Goal: Task Accomplishment & Management: Use online tool/utility

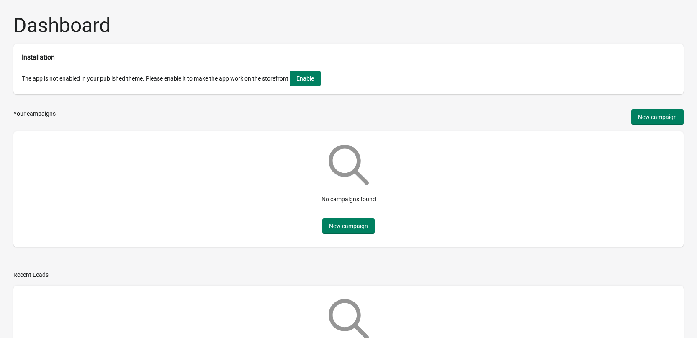
click at [298, 131] on div "Dashboard Installation The app is not enabled in your published theme. Please e…" at bounding box center [348, 197] width 697 height 394
click at [143, 128] on div "Dashboard Installation The app is not enabled in your published theme. Please e…" at bounding box center [348, 197] width 697 height 394
click at [320, 85] on button "Enable" at bounding box center [305, 78] width 31 height 15
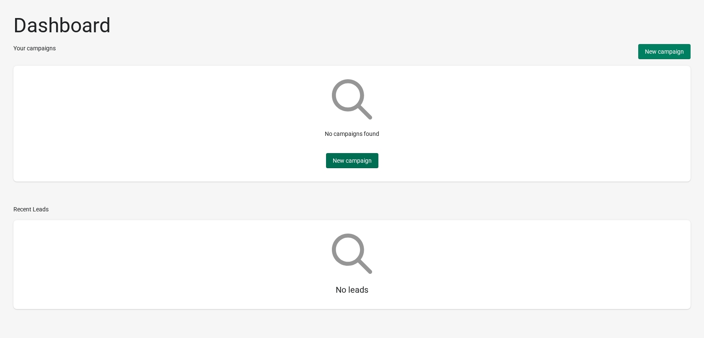
click at [369, 164] on span "New campaign" at bounding box center [352, 160] width 39 height 7
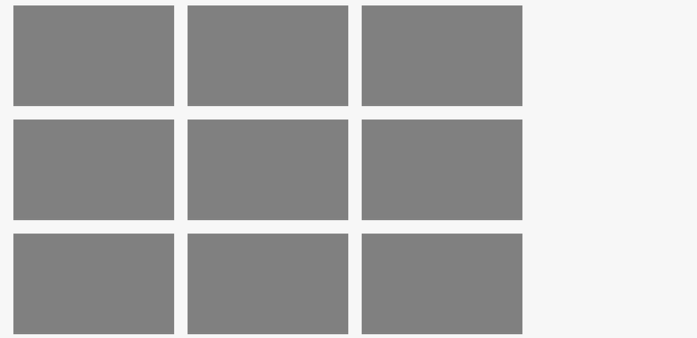
scroll to position [153, 0]
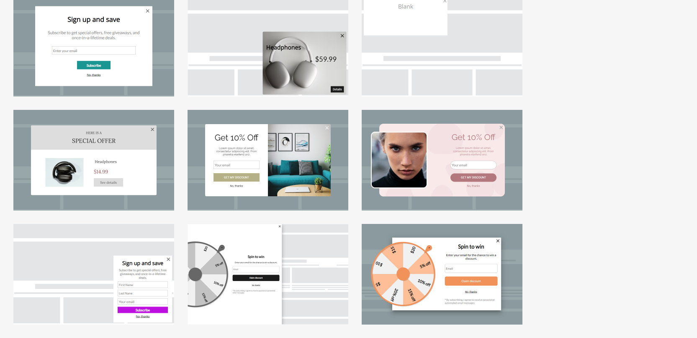
click at [443, 167] on div at bounding box center [442, 160] width 161 height 101
select select "center"
select select "dark"
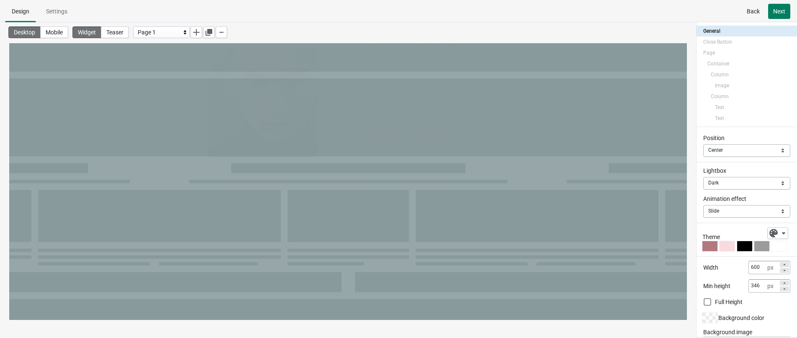
click at [414, 135] on div "Get 10% Off" at bounding box center [411, 129] width 92 height 20
select select "both"
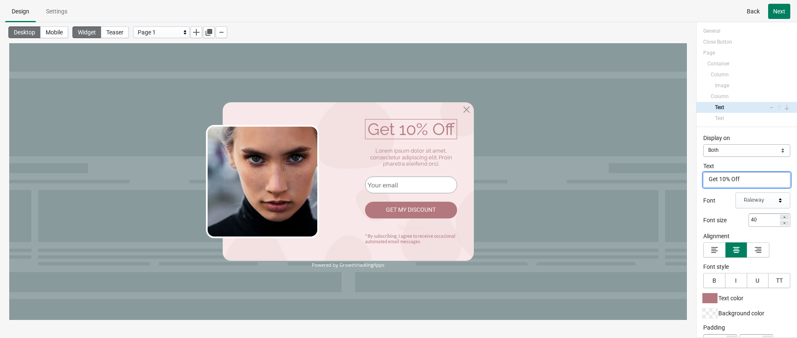
click at [703, 178] on textarea "Get 10% Off" at bounding box center [747, 179] width 87 height 15
type textarea "Get 5% Off"
click at [431, 159] on div "Lorem ipsum dolor sit amet, consectetur adipiscing elit. Proin pharetra eleifen…" at bounding box center [411, 157] width 92 height 20
select select "both"
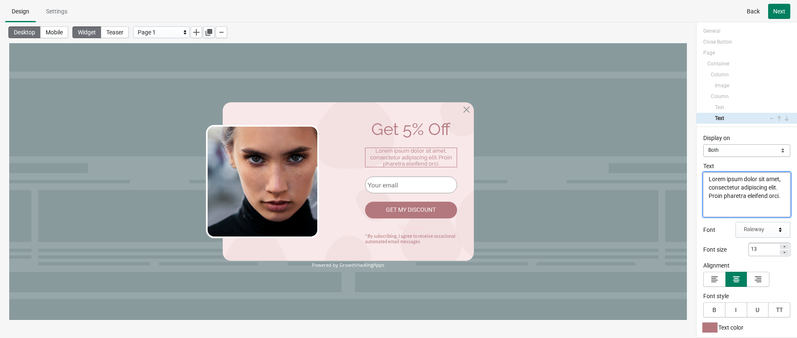
click at [703, 196] on textarea "Lorem ipsum dolor sit amet, consectetur adipiscing elit. Proin pharetra eleifen…" at bounding box center [747, 194] width 87 height 44
click at [421, 130] on div "Get 5% Off" at bounding box center [411, 129] width 92 height 20
select select "both"
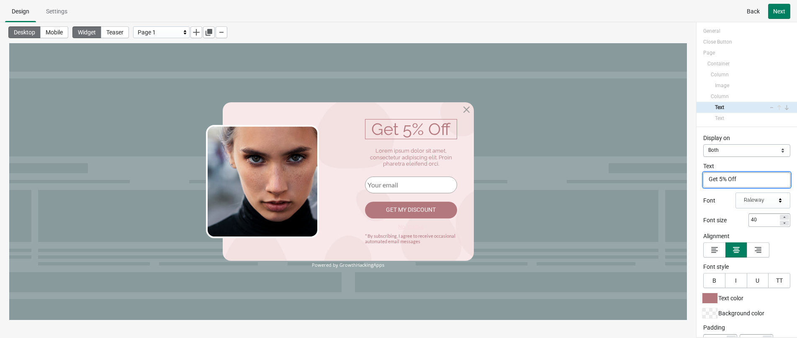
click at [703, 180] on textarea "Get 5% Off" at bounding box center [747, 179] width 87 height 15
click at [703, 280] on span "B" at bounding box center [715, 280] width 8 height 7
click at [703, 248] on icon "button" at bounding box center [715, 249] width 8 height 8
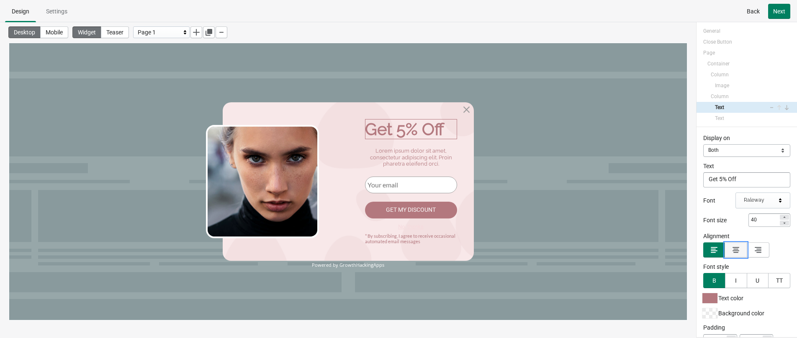
click at [703, 249] on icon "button" at bounding box center [736, 250] width 7 height 6
click at [703, 278] on div "U" at bounding box center [758, 280] width 4 height 7
click at [703, 278] on button "TT" at bounding box center [779, 280] width 22 height 15
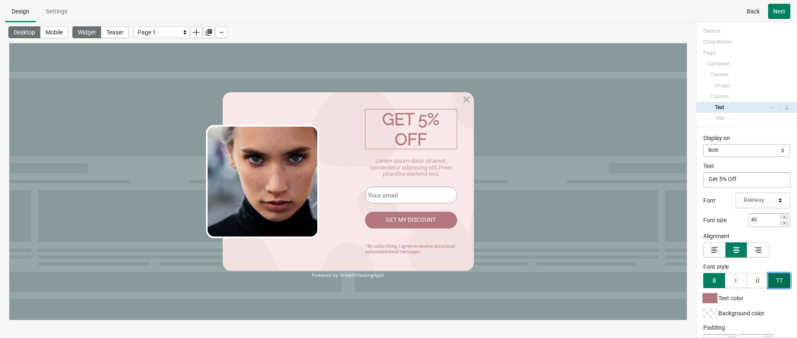
click at [703, 278] on button "TT" at bounding box center [779, 280] width 22 height 15
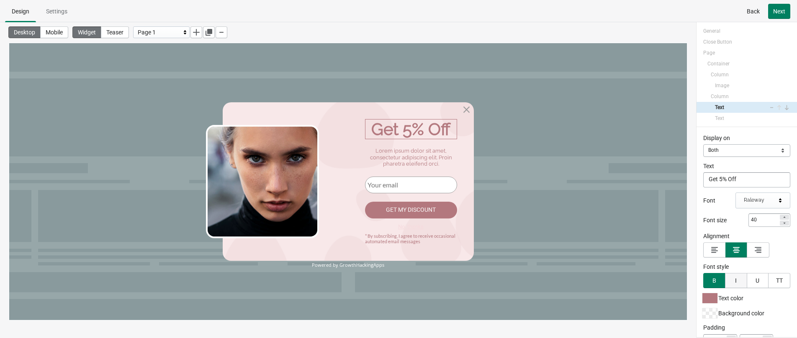
click at [703, 278] on span "I" at bounding box center [736, 280] width 8 height 7
click at [703, 278] on span "I" at bounding box center [736, 280] width 9 height 7
click at [408, 156] on div "Lorem ipsum dolor sit amet, consectetur adipiscing elit. Proin pharetra eleifen…" at bounding box center [411, 157] width 92 height 20
select select "both"
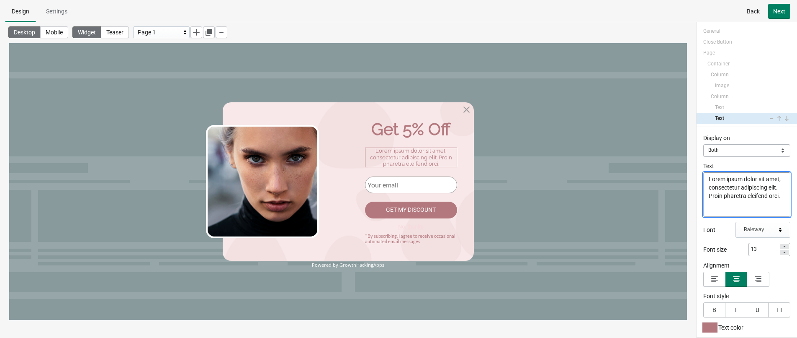
paste textarea "Every new customer gets an unconditional 5% discount. Copy the discount code an…"
type textarea "Every new customer gets an unconditional 5% discount. Copy the discount code an…"
click at [428, 206] on div "Get my discount" at bounding box center [411, 209] width 92 height 17
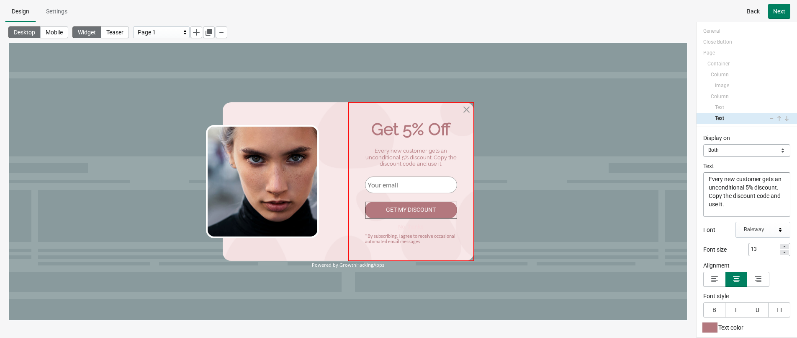
scroll to position [19, 0]
select select "both"
select select "goToPage"
select select "1"
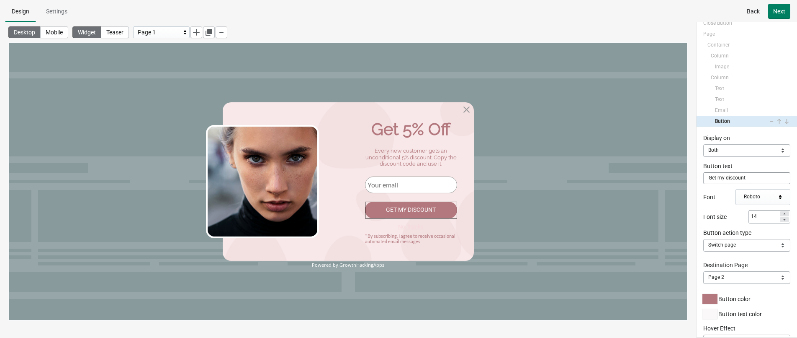
click at [379, 266] on div "Powered by GrowthHackingApps" at bounding box center [348, 264] width 251 height 5
click at [366, 264] on div "Powered by GrowthHackingApps" at bounding box center [348, 264] width 251 height 5
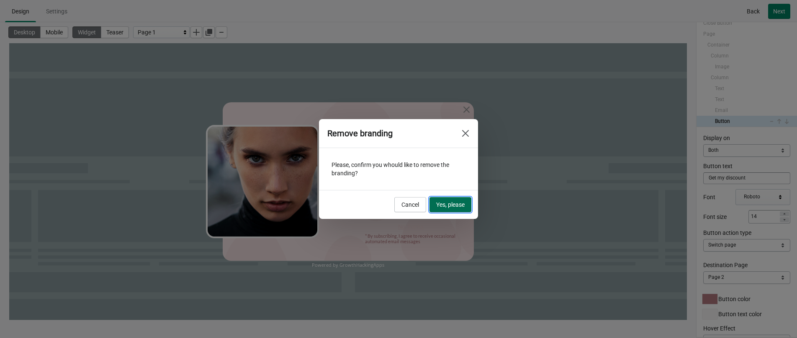
click at [448, 209] on button "Yes, please" at bounding box center [451, 204] width 42 height 15
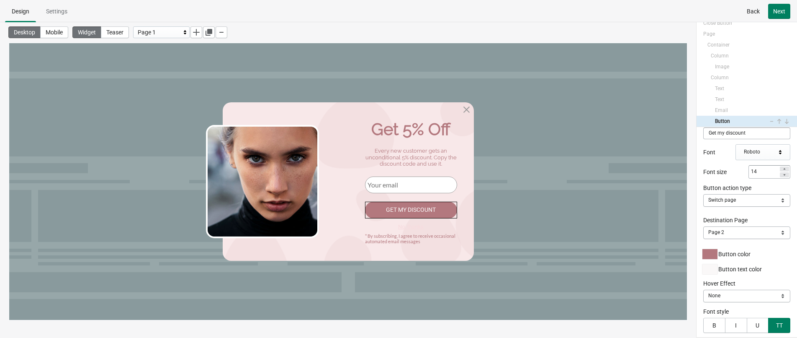
scroll to position [31, 0]
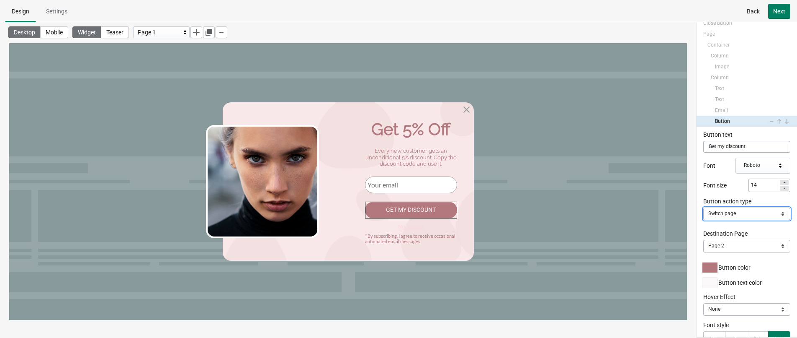
click at [703, 214] on select "Close Popup Open URL Switch page Apply discount code" at bounding box center [747, 213] width 87 height 13
select select "applyDiscount"
click at [703, 207] on select "Close Popup Open URL Switch page Apply discount code" at bounding box center [747, 213] width 87 height 13
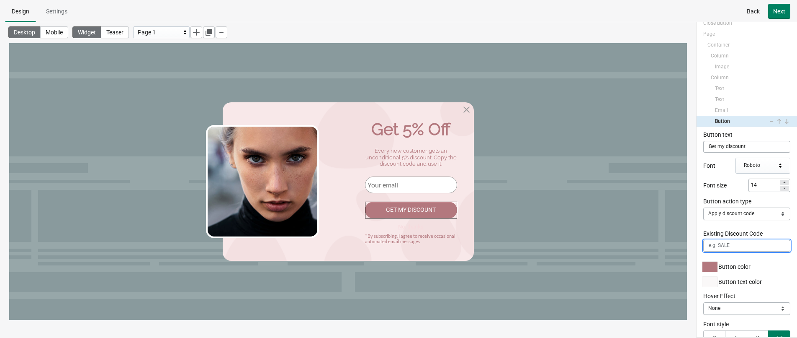
click at [703, 247] on input "Existing Discount Code" at bounding box center [747, 246] width 87 height 12
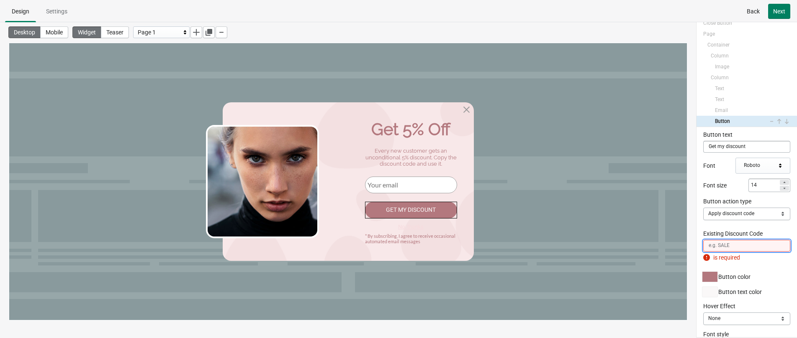
click at [703, 244] on input "Existing Discount Code" at bounding box center [747, 246] width 87 height 12
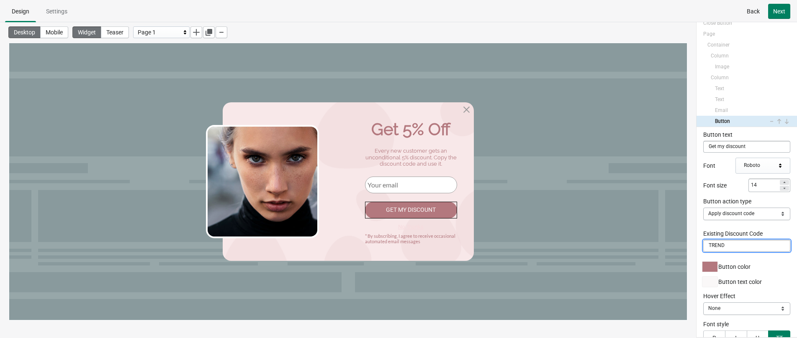
type input "TREND"
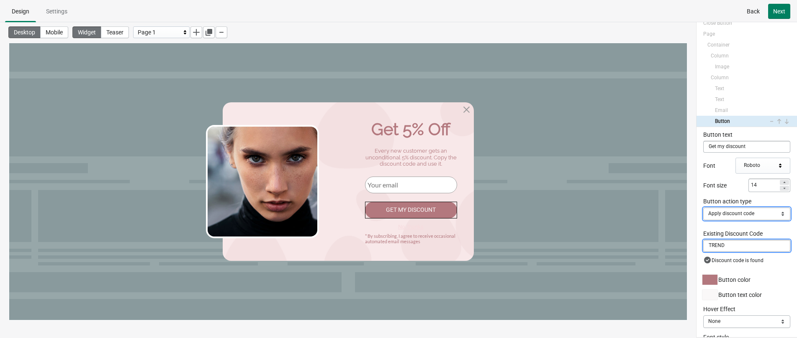
click at [703, 213] on select "Close Popup Open URL Switch page Apply discount code" at bounding box center [747, 213] width 87 height 13
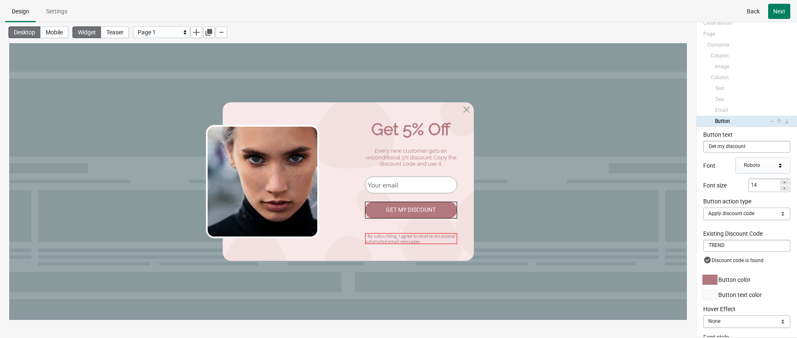
click at [418, 235] on div "* By subscribing, I agree to receive occasional automated email messages" at bounding box center [411, 238] width 92 height 11
select select "both"
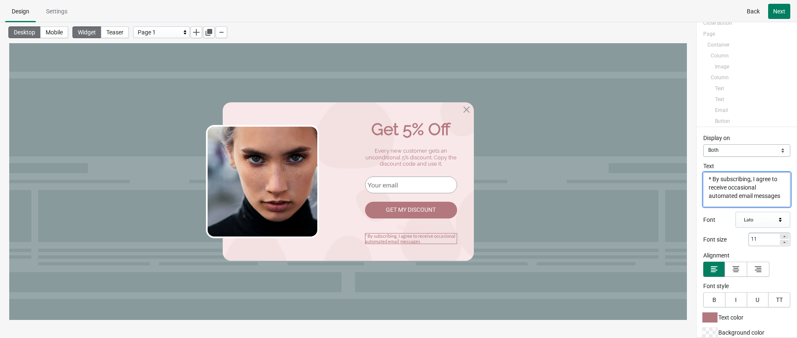
scroll to position [41, 0]
click at [703, 190] on textarea "* By subscribing, I agree to receive occasional automated email messages" at bounding box center [747, 189] width 87 height 34
paste textarea "Click the button to automatically copy the discount code"
click at [703, 186] on textarea "* By subscribing, I agree to receive occasional automated email messages" at bounding box center [747, 189] width 87 height 34
drag, startPoint x: 713, startPoint y: 178, endPoint x: 782, endPoint y: 203, distance: 73.7
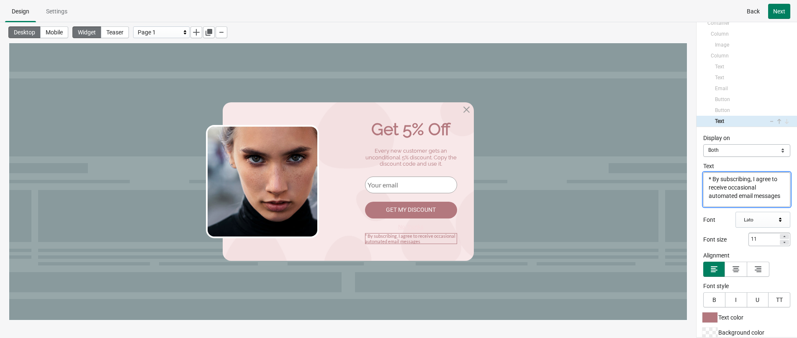
click at [703, 203] on textarea "* By subscribing, I agree to receive occasional automated email messages" at bounding box center [747, 189] width 87 height 34
paste textarea "Click the button to automatically copy the discount code"
type textarea "* Click the button to automatically copy the discount code"
click at [699, 214] on div "Display on Mobile Desktop Both Both Text * Click the button to automatically co…" at bounding box center [747, 232] width 101 height 210
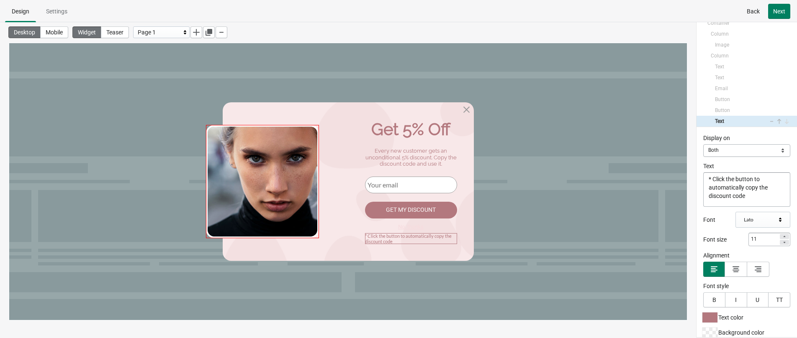
click at [263, 183] on img at bounding box center [262, 181] width 113 height 113
select select "both"
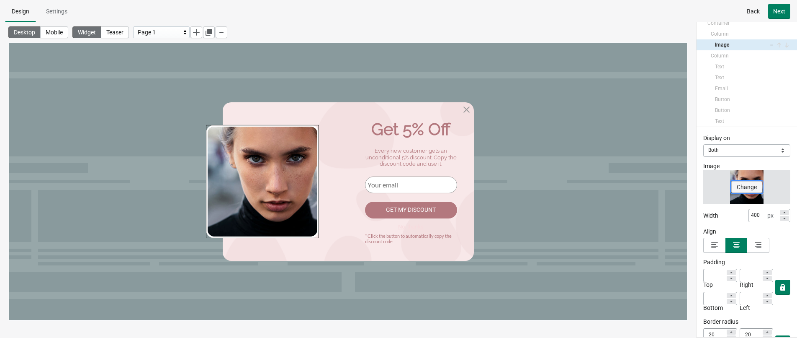
click at [703, 186] on span "Change" at bounding box center [747, 186] width 20 height 7
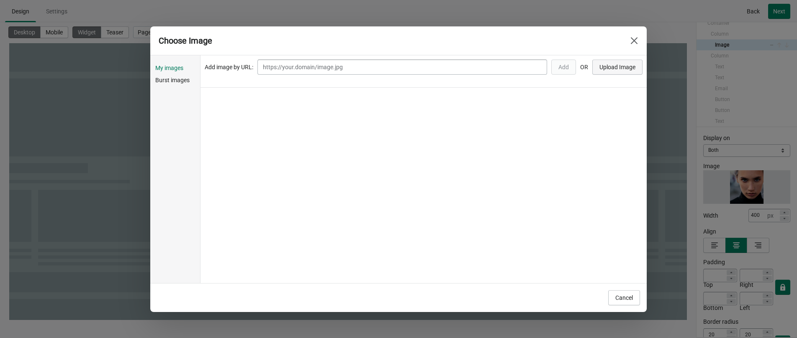
click at [614, 67] on span "Upload Image" at bounding box center [618, 67] width 36 height 7
click at [620, 296] on span "Cancel" at bounding box center [625, 297] width 18 height 7
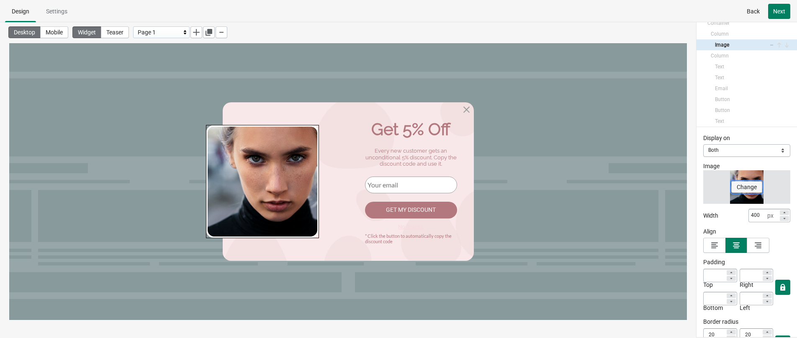
click at [703, 188] on span "Change" at bounding box center [747, 186] width 20 height 7
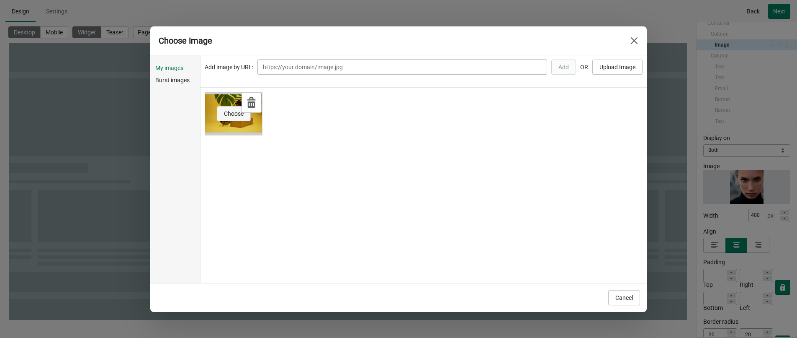
click at [240, 114] on span "Choose" at bounding box center [234, 113] width 20 height 7
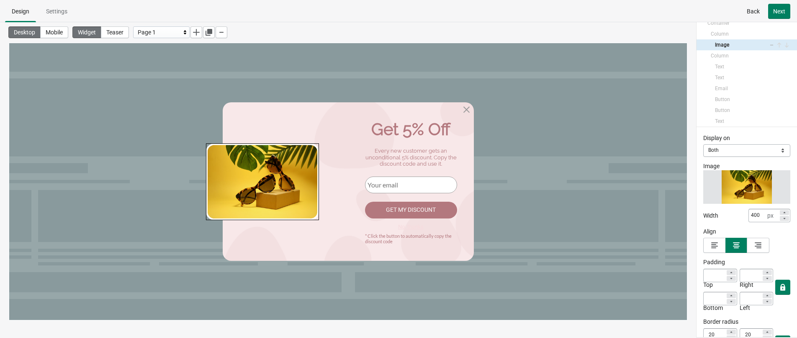
click at [578, 152] on div at bounding box center [348, 181] width 678 height 276
click at [553, 176] on div at bounding box center [348, 181] width 678 height 276
click at [351, 140] on div at bounding box center [411, 181] width 126 height 158
select select "both"
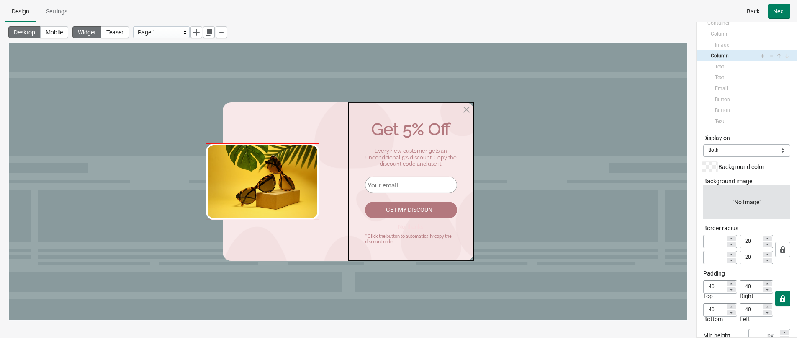
click at [299, 171] on img at bounding box center [262, 181] width 113 height 77
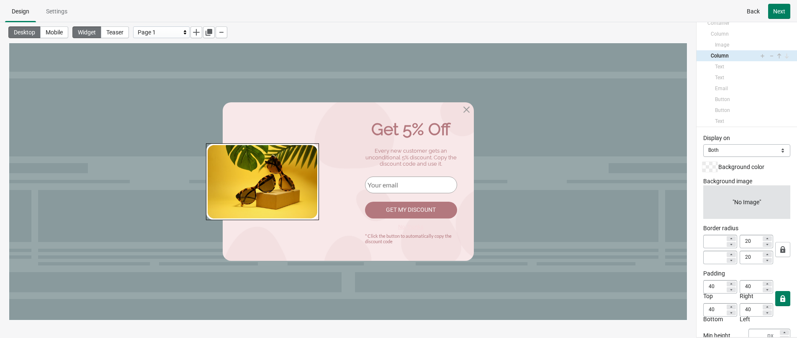
select select "both"
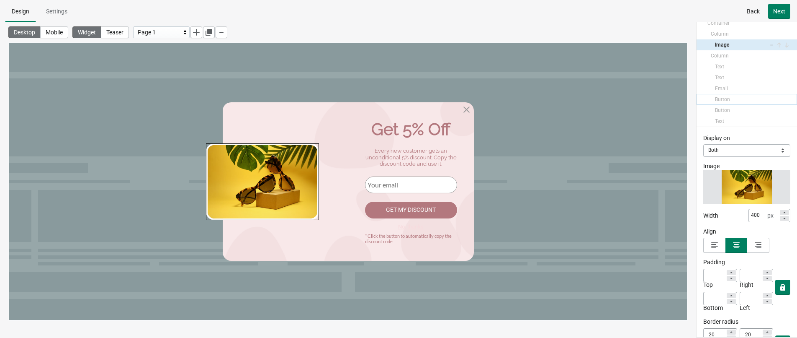
scroll to position [0, 0]
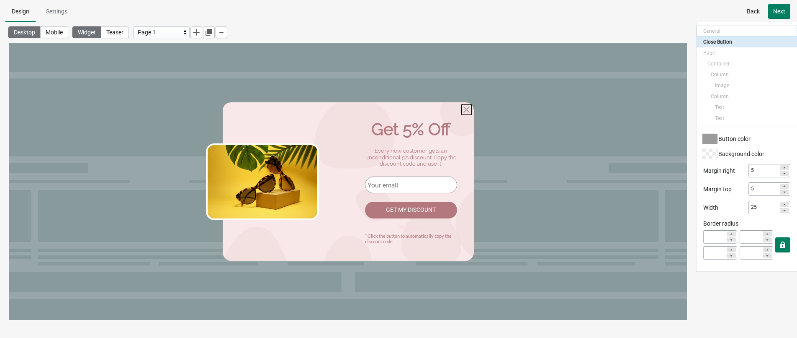
select select "center"
select select "dark"
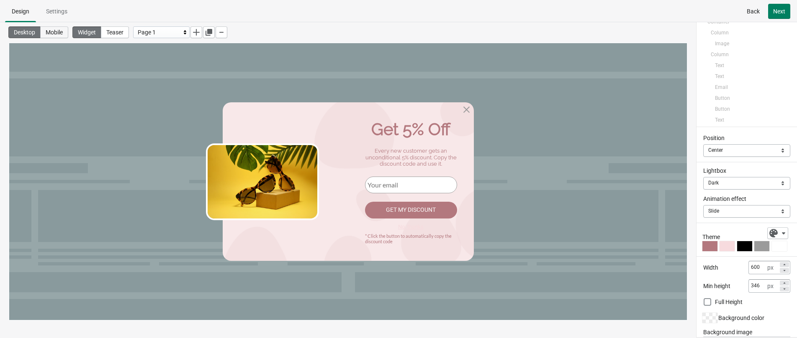
click at [60, 32] on span "Mobile" at bounding box center [54, 32] width 17 height 7
type input "80"
type input "150"
type input "0"
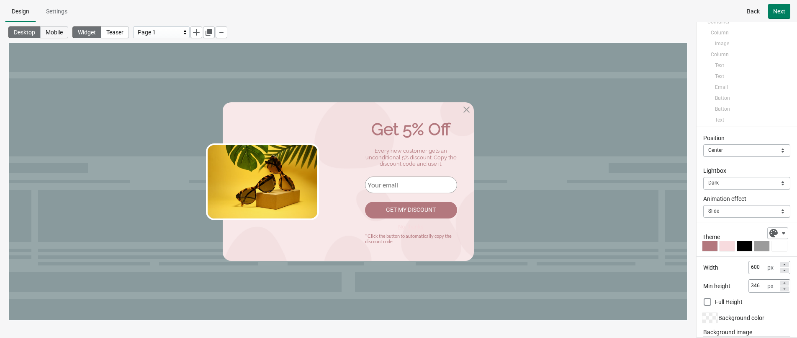
type input "0"
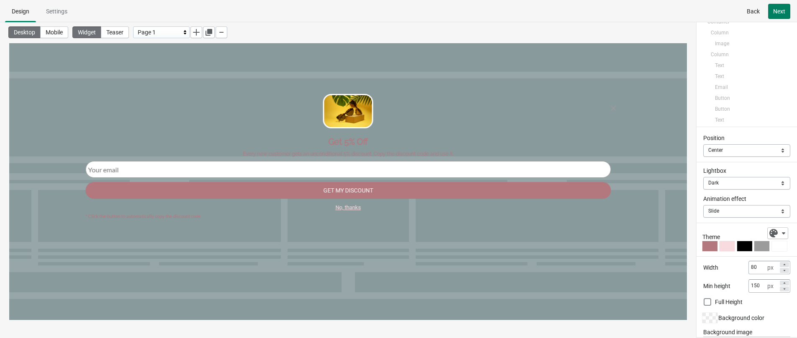
select select "_center_"
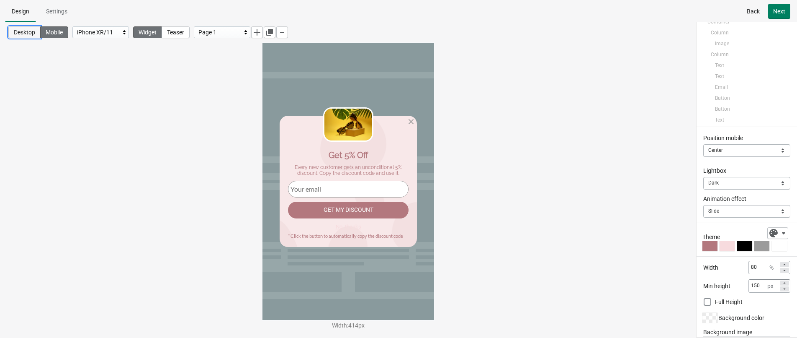
click at [23, 30] on span "Desktop" at bounding box center [24, 32] width 21 height 7
type input "600"
type input "346"
type input "5"
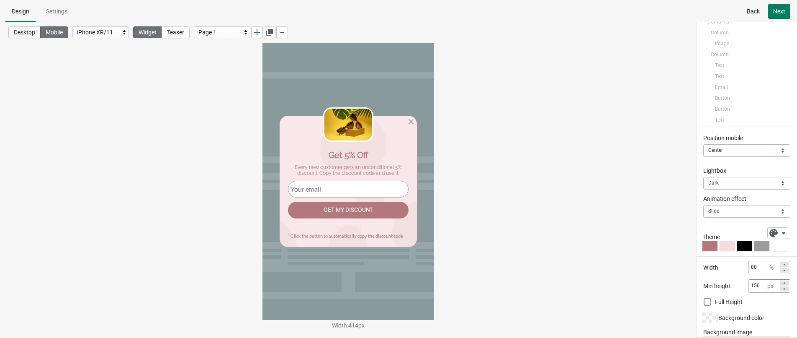
type input "5"
select select "center"
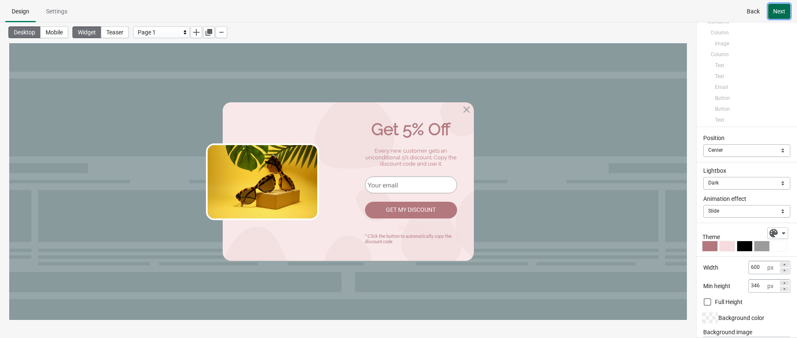
click at [703, 11] on span "Next" at bounding box center [779, 11] width 12 height 7
select select "both"
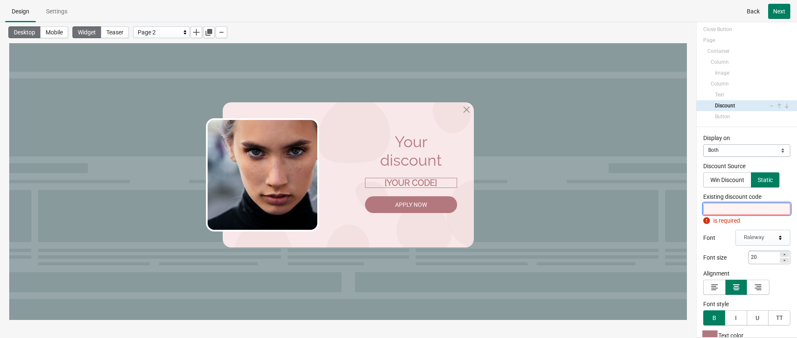
scroll to position [13, 0]
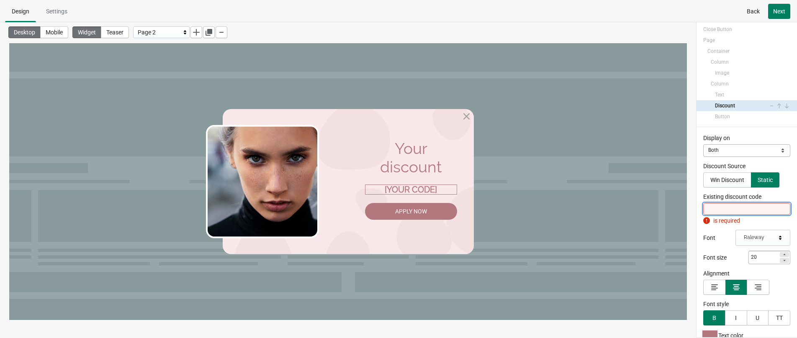
click at [703, 207] on input "Existing discount code" at bounding box center [747, 209] width 87 height 12
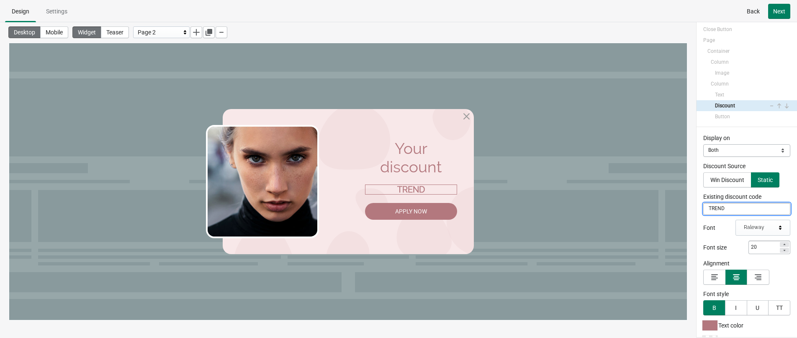
type input "TREND"
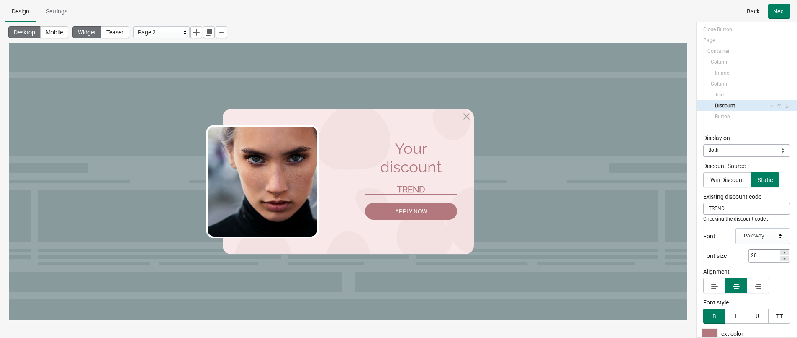
click at [699, 219] on div "Display on Mobile Desktop Both Both Discount Source Win Discount Static Existin…" at bounding box center [747, 232] width 101 height 210
click at [703, 150] on select "Mobile Desktop Both" at bounding box center [747, 150] width 87 height 13
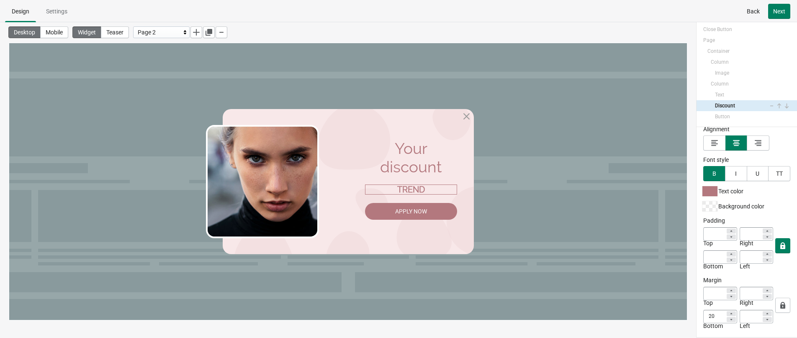
scroll to position [101, 0]
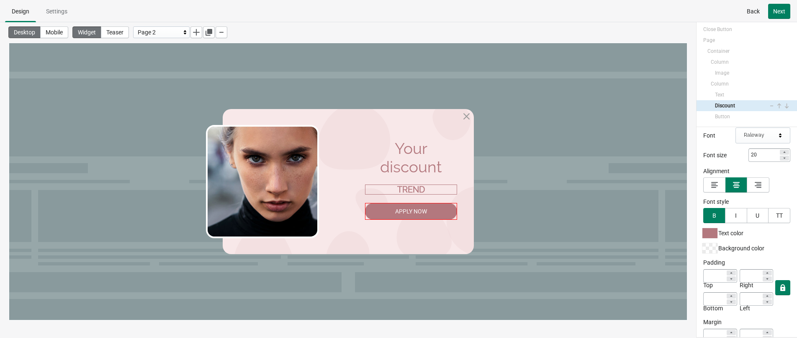
click at [434, 215] on div "Apply Now" at bounding box center [411, 211] width 92 height 17
select select "both"
select select "applyDiscount"
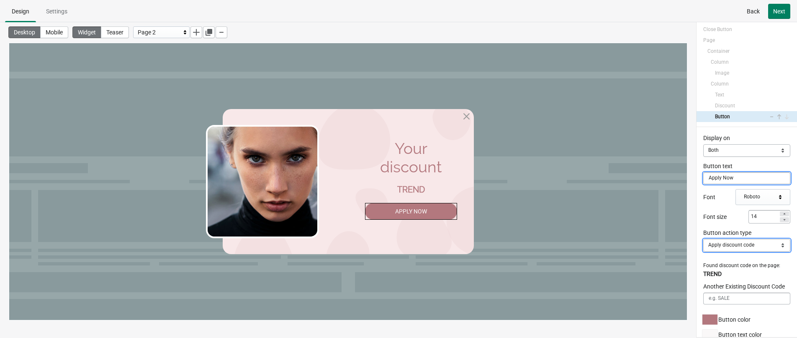
click at [703, 245] on select "Close Popup Open URL Switch page Apply discount code" at bounding box center [747, 245] width 87 height 13
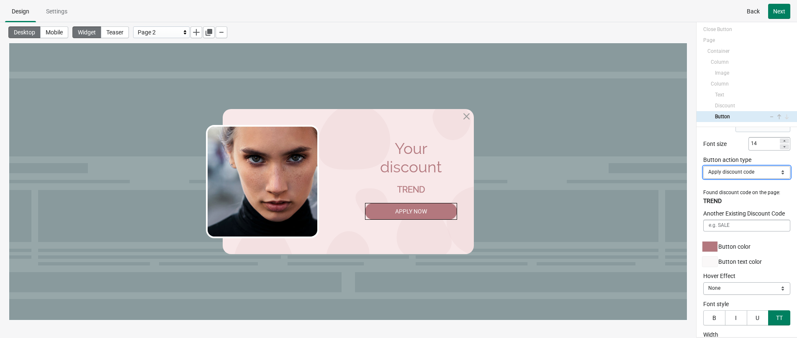
scroll to position [84, 0]
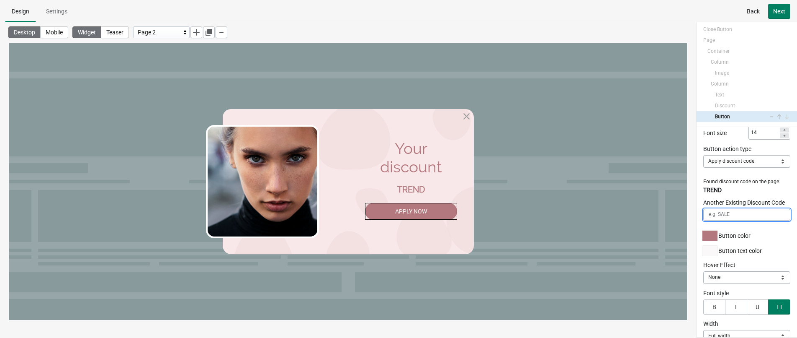
click at [703, 213] on input "Another Existing Discount Code" at bounding box center [747, 215] width 87 height 12
click at [703, 234] on div "Button color" at bounding box center [747, 235] width 87 height 10
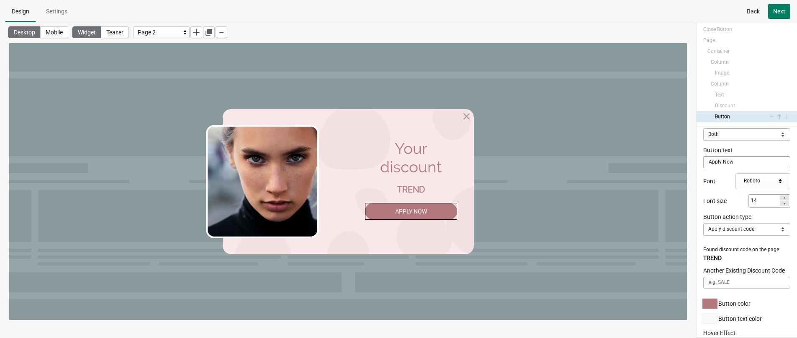
scroll to position [0, 0]
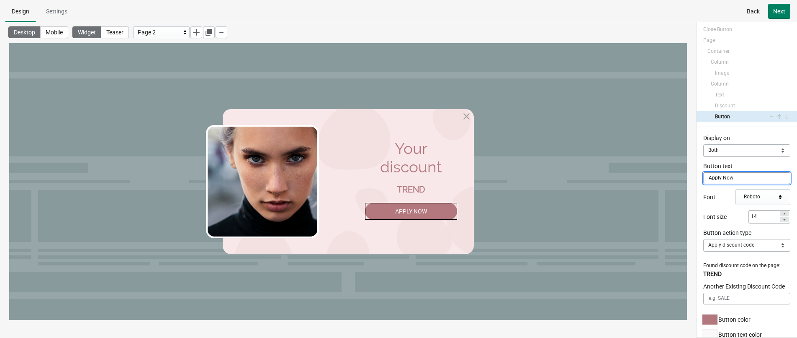
click at [703, 177] on input "Apply Now" at bounding box center [747, 178] width 87 height 12
paste input "Use"
type input "Apply Use Now"
click at [693, 186] on div "Desktop Mobile Widget Teaser Page 2" at bounding box center [348, 171] width 696 height 298
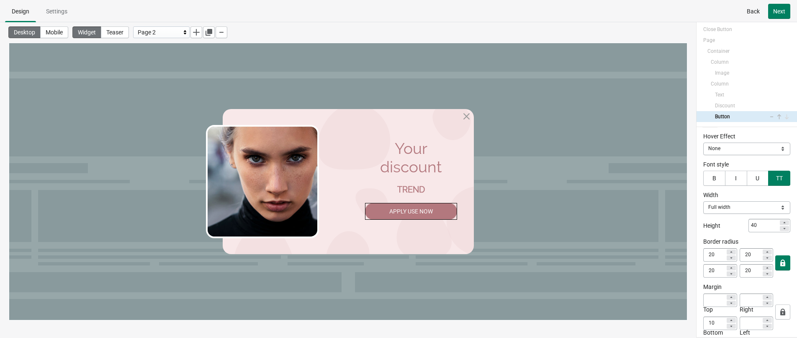
scroll to position [219, 0]
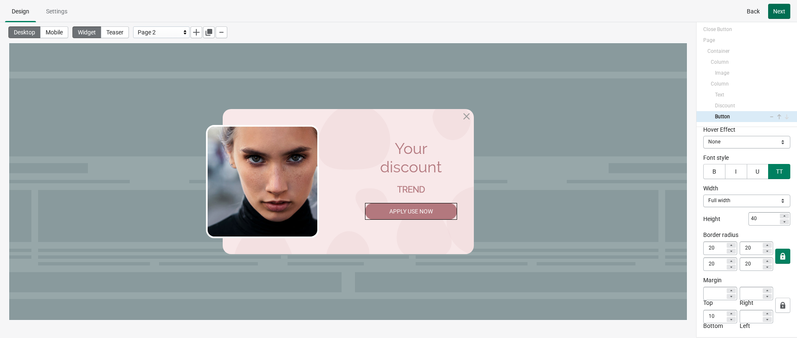
click at [703, 15] on button "Next" at bounding box center [779, 11] width 22 height 15
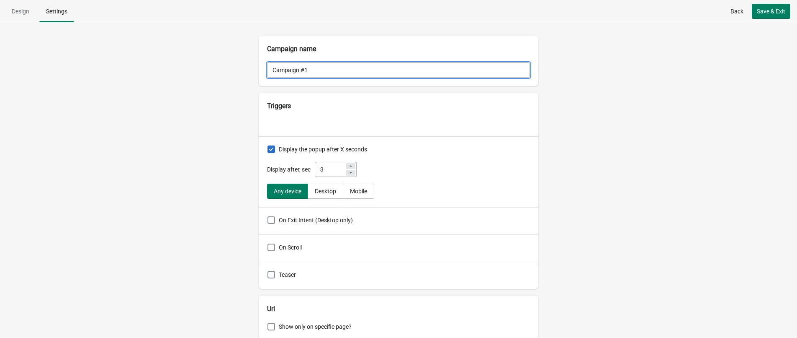
drag, startPoint x: 326, startPoint y: 72, endPoint x: 232, endPoint y: 72, distance: 94.6
click at [232, 72] on div "Campaign name Campaign #1 Triggers Display the popup after X seconds Display af…" at bounding box center [398, 179] width 797 height 315
type input "First Order Get 5% OFF"
click at [218, 137] on div "Campaign name First Order Get 5% OFF Triggers Display the popup after X seconds…" at bounding box center [398, 179] width 797 height 315
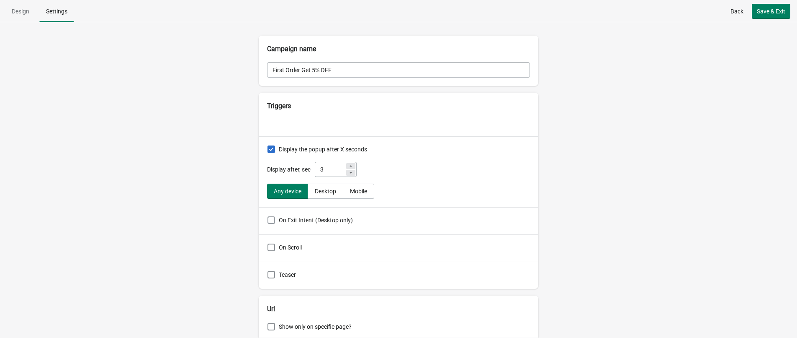
click at [270, 222] on span at bounding box center [272, 220] width 8 height 8
click at [268, 217] on input "On Exit Intent (Desktop only)" at bounding box center [268, 216] width 0 height 0
checkbox input "true"
click at [225, 219] on div "Campaign name First Order Get 5% OFF Triggers Display the popup after X seconds…" at bounding box center [398, 179] width 797 height 315
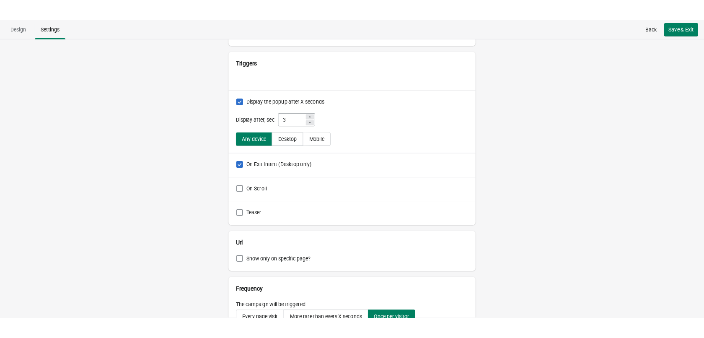
scroll to position [0, 0]
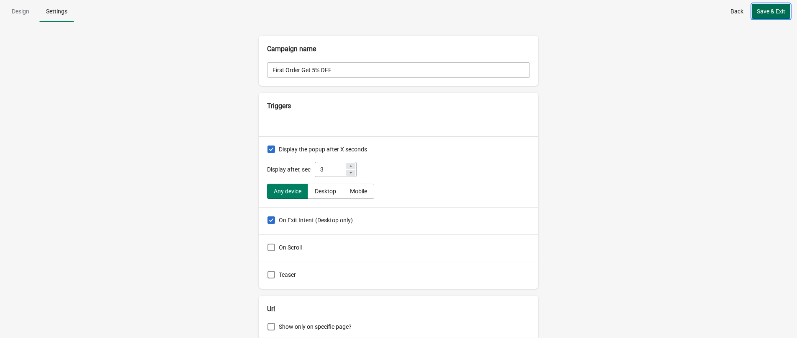
click at [703, 15] on span "Save & Exit" at bounding box center [771, 11] width 28 height 7
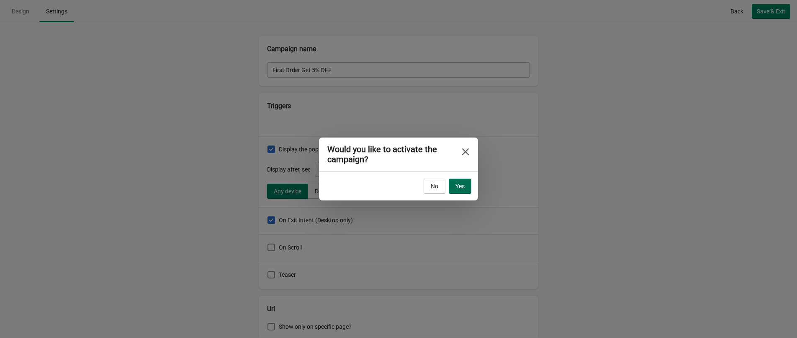
click at [464, 187] on span "Yes" at bounding box center [460, 186] width 9 height 7
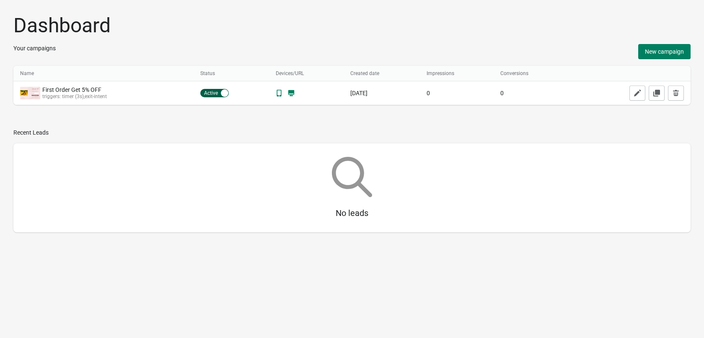
click at [499, 142] on div "Dashboard Your campaigns New campaign Name Name Status Devices/URL Created date…" at bounding box center [352, 126] width 704 height 252
